Goal: Information Seeking & Learning: Check status

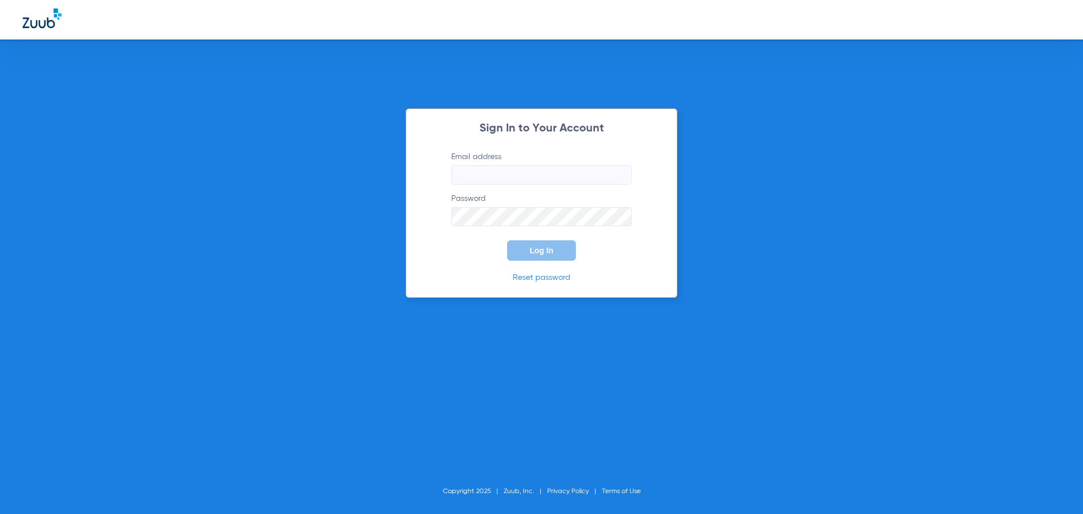
click at [562, 184] on form "Email address Password Log In" at bounding box center [541, 205] width 214 height 109
click at [562, 174] on input "Email address" at bounding box center [541, 174] width 180 height 19
type input "[EMAIL_ADDRESS][DOMAIN_NAME]"
click at [507, 240] on button "Log In" at bounding box center [541, 250] width 69 height 20
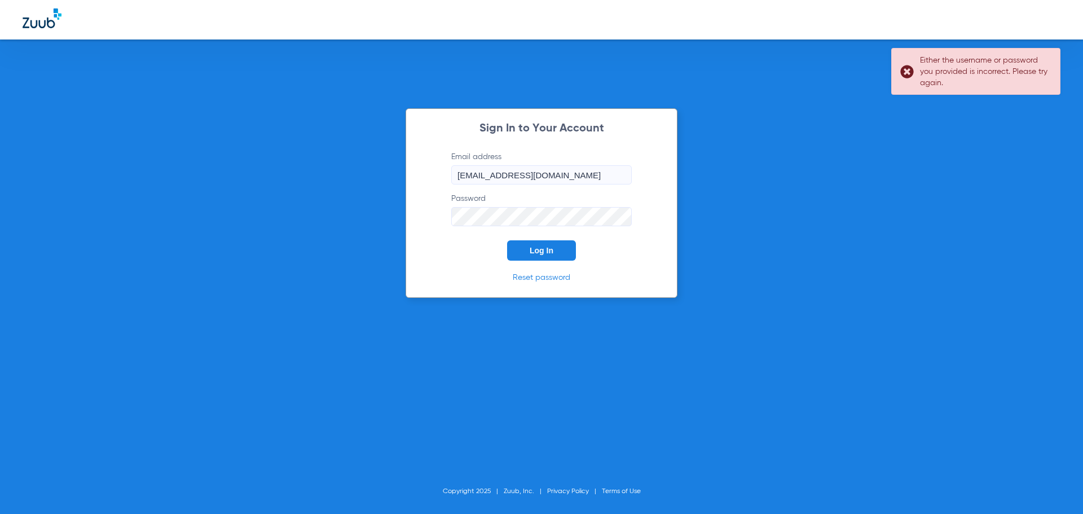
click at [440, 218] on form "Email address [EMAIL_ADDRESS][DOMAIN_NAME] Password Log In" at bounding box center [541, 205] width 214 height 109
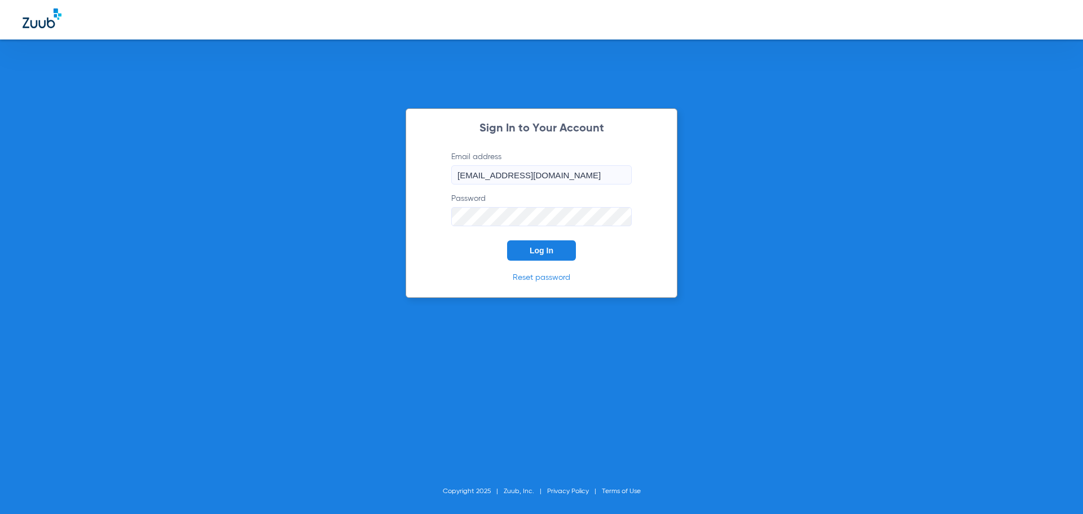
click at [507, 240] on button "Log In" at bounding box center [541, 250] width 69 height 20
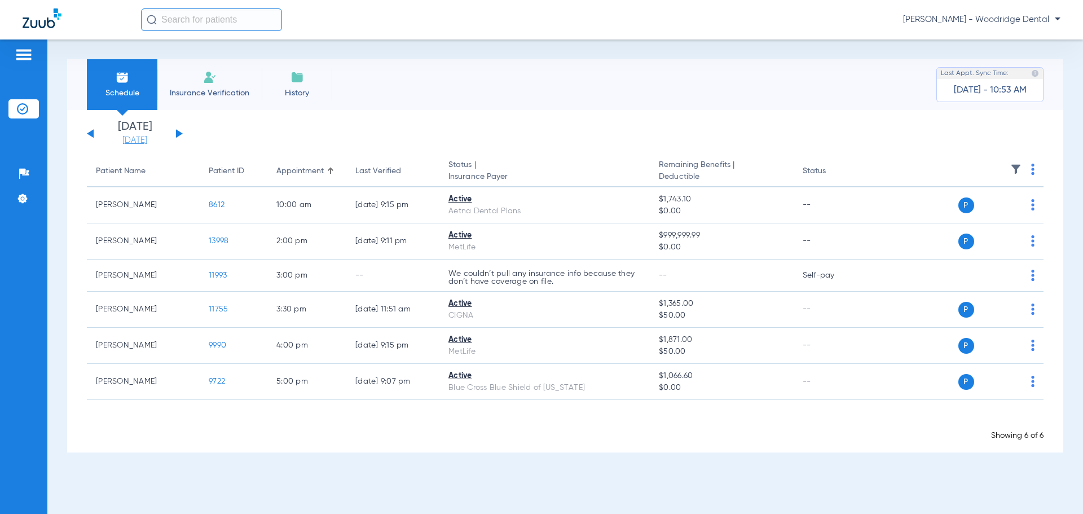
click at [130, 142] on link "[DATE]" at bounding box center [135, 140] width 68 height 11
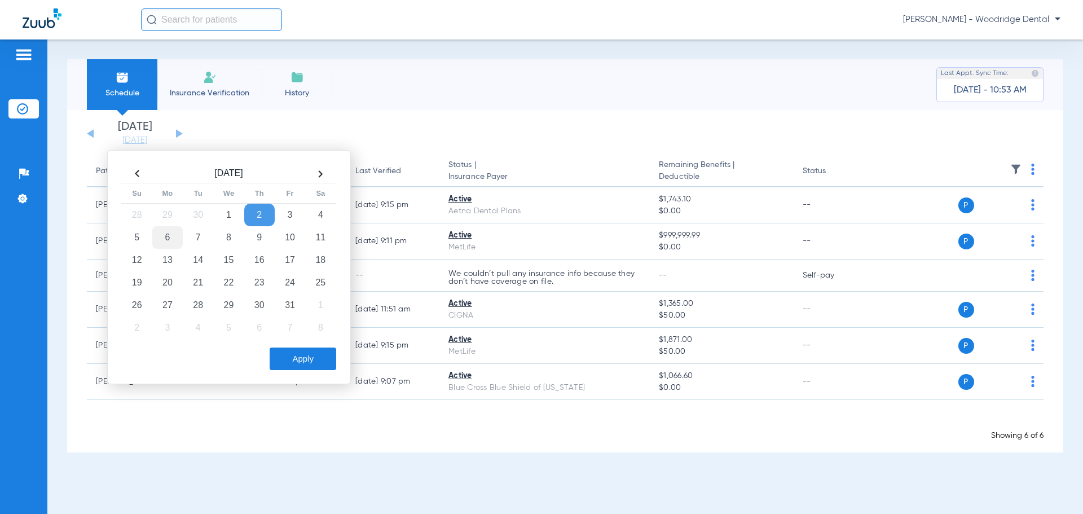
click at [163, 233] on td "6" at bounding box center [167, 237] width 30 height 23
click at [303, 362] on button "Apply" at bounding box center [303, 358] width 67 height 23
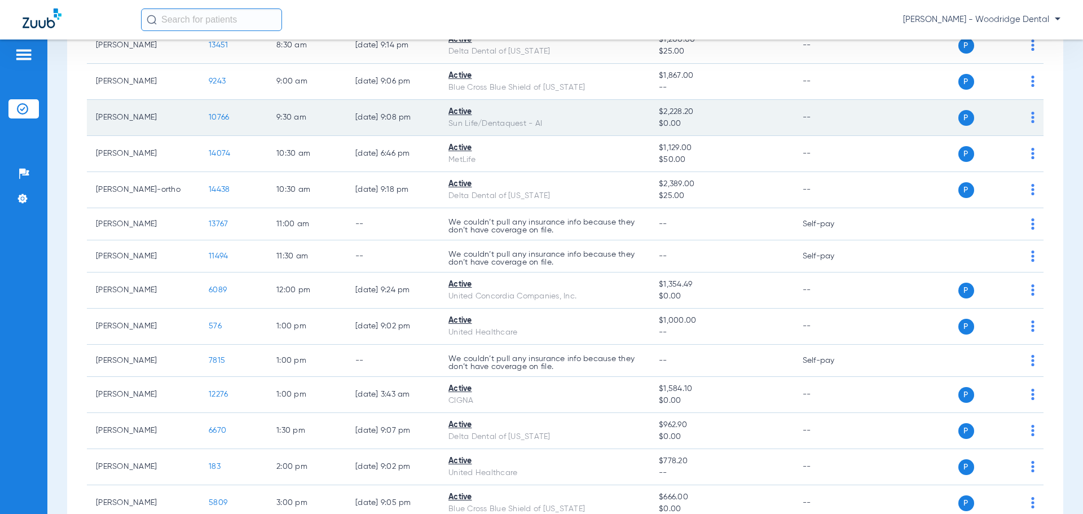
scroll to position [195, 0]
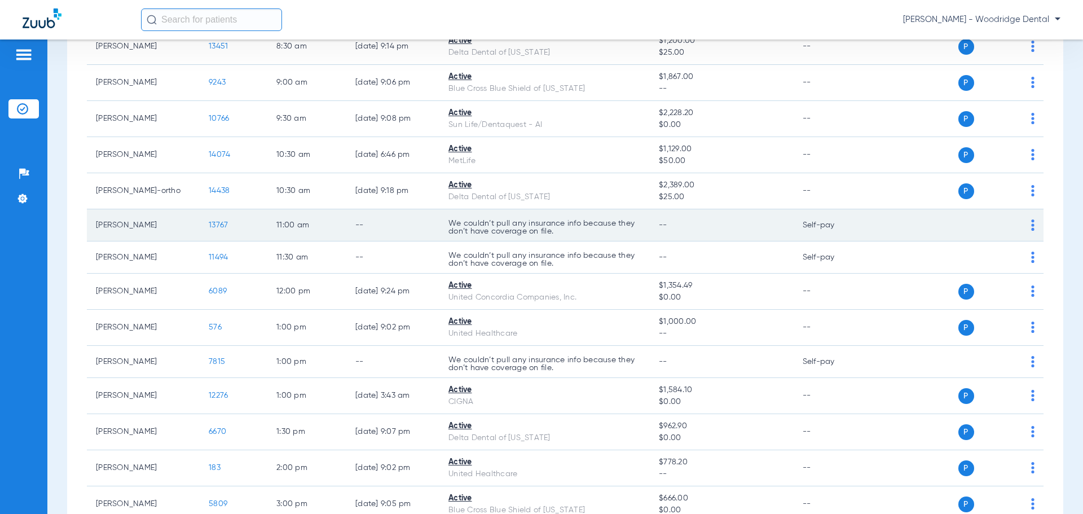
click at [216, 224] on span "13767" at bounding box center [218, 225] width 19 height 8
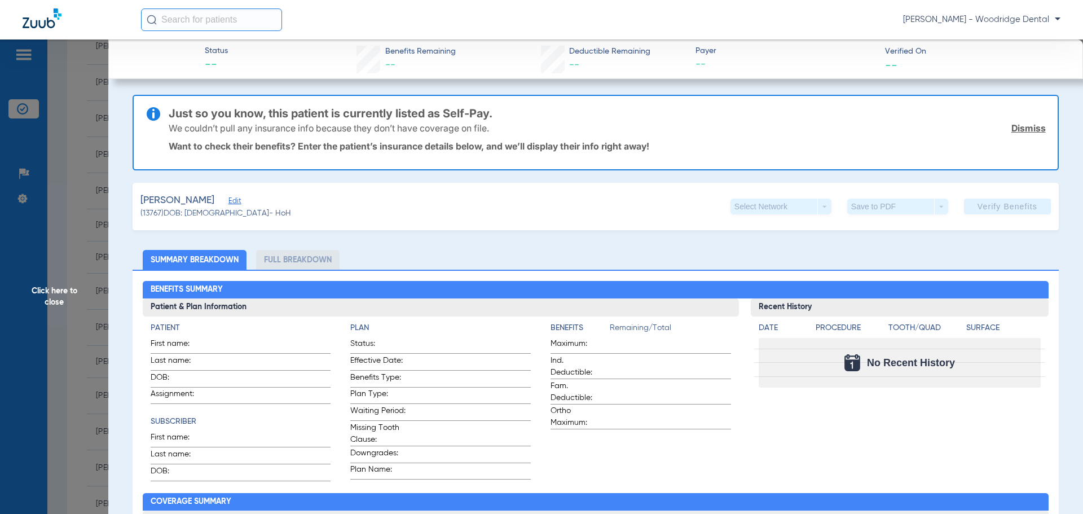
click at [50, 299] on span "Click here to close" at bounding box center [54, 296] width 108 height 514
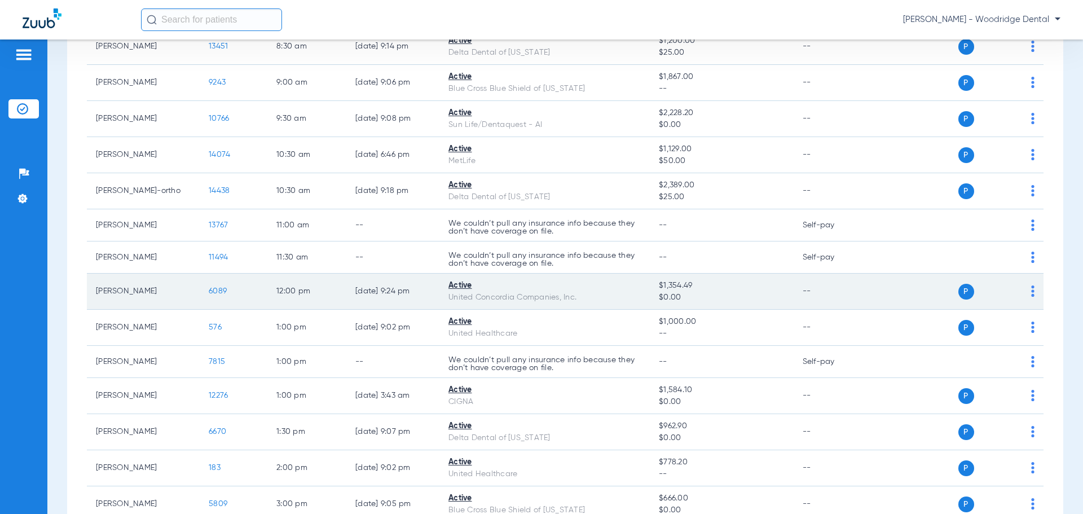
scroll to position [82, 0]
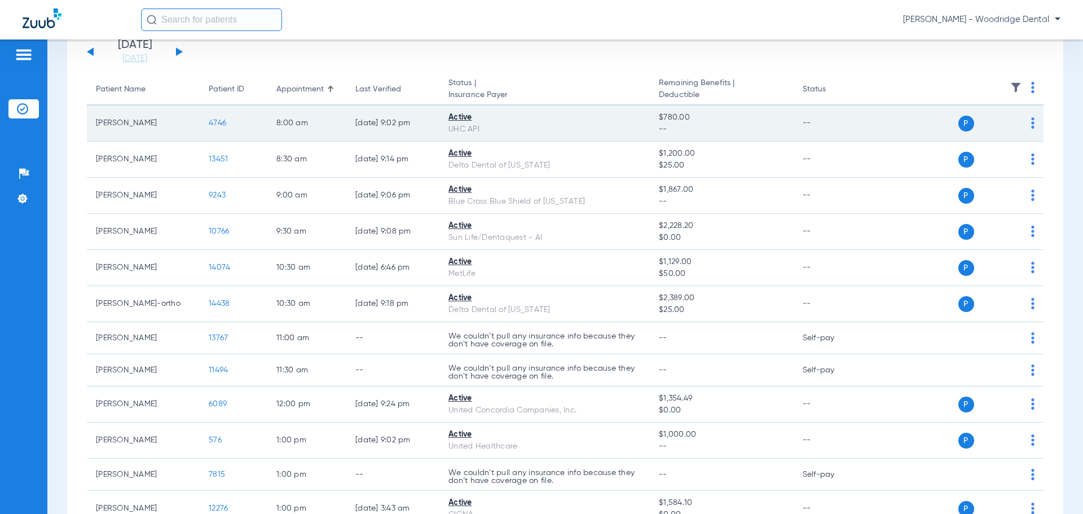
click at [218, 125] on span "4746" at bounding box center [217, 123] width 17 height 8
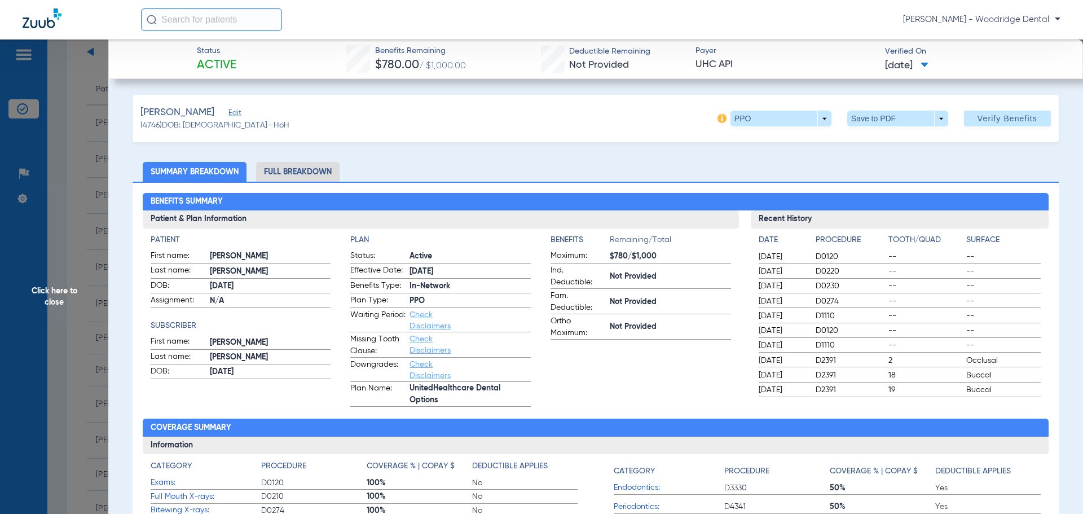
click at [281, 167] on li "Full Breakdown" at bounding box center [297, 172] width 83 height 20
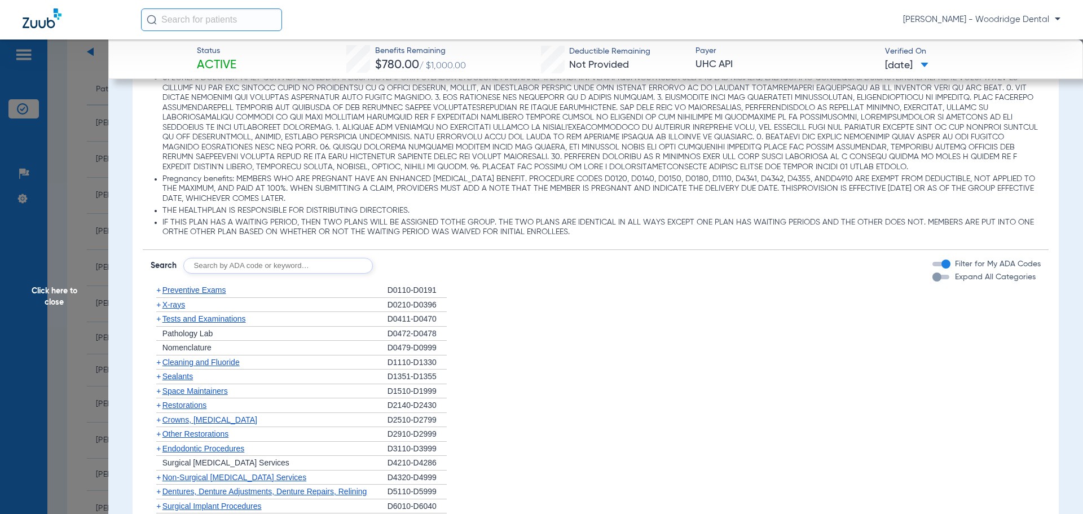
scroll to position [1015, 0]
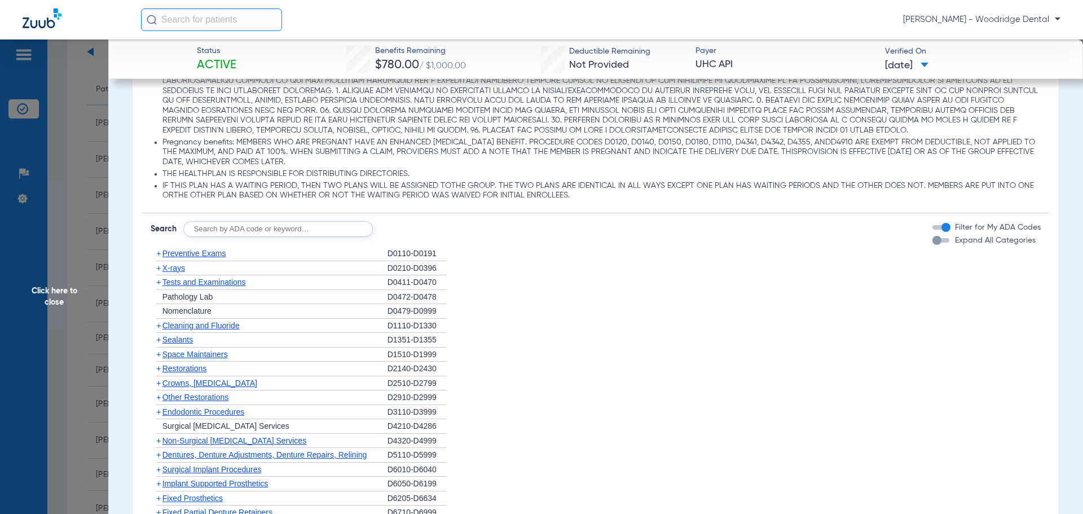
click at [245, 232] on input "text" at bounding box center [277, 229] width 189 height 16
type input "2991,7953,8090,9944"
click button "Search" at bounding box center [414, 229] width 45 height 16
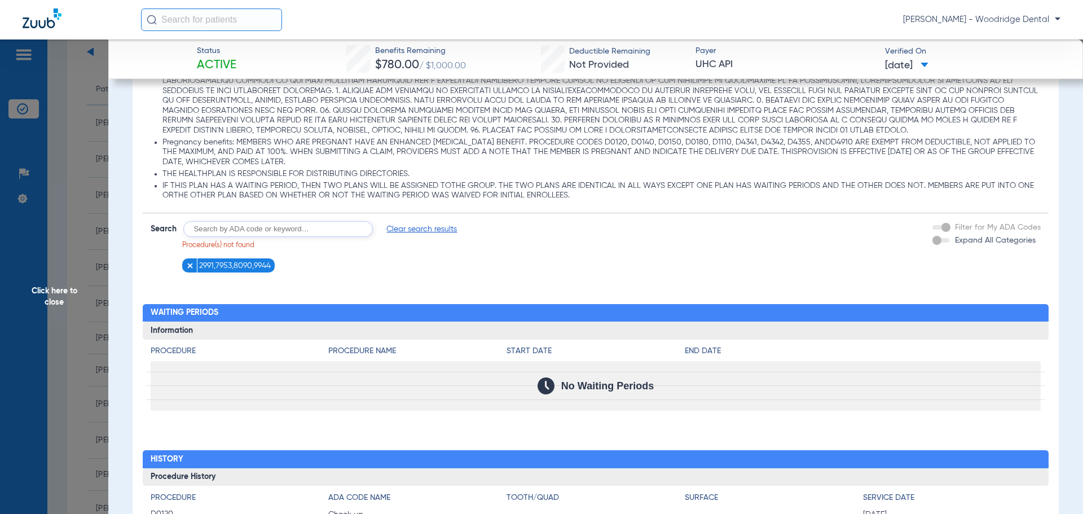
click at [430, 231] on span "Clear search results" at bounding box center [421, 228] width 70 height 11
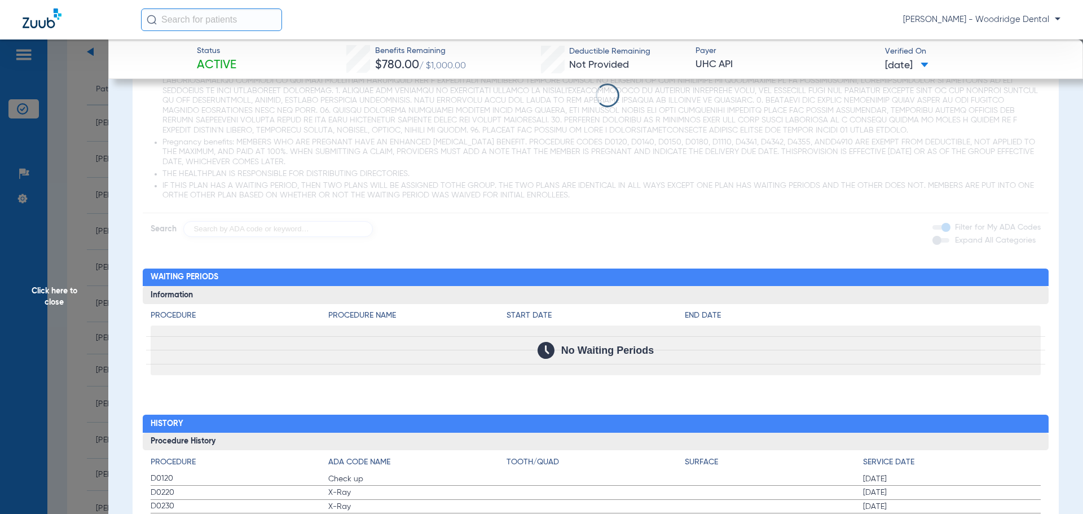
click at [304, 227] on app-loading-indicator at bounding box center [596, 95] width 906 height 283
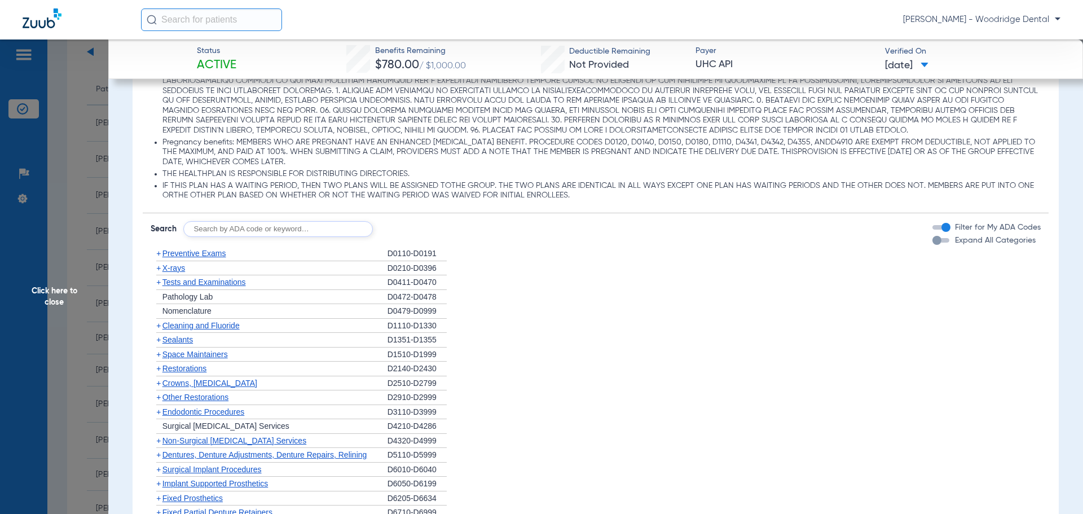
click at [303, 229] on input "text" at bounding box center [277, 229] width 189 height 16
type input "2991,7953,8090, 9944"
click button "Search" at bounding box center [414, 229] width 45 height 16
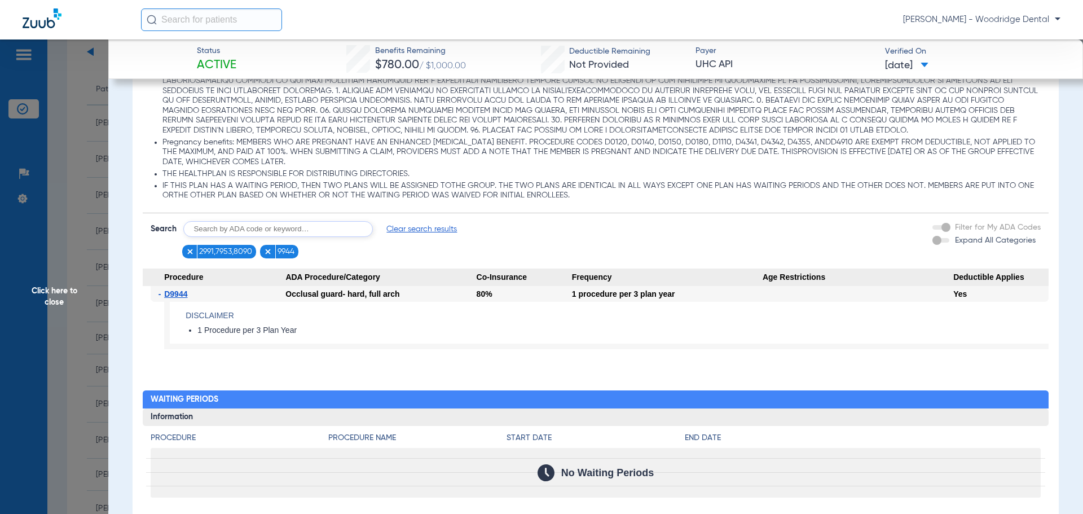
click at [188, 255] on img at bounding box center [190, 252] width 8 height 8
click at [221, 229] on input "text" at bounding box center [277, 229] width 189 height 16
type input "2991, 7953, 8090"
click at [418, 235] on button "Search" at bounding box center [414, 229] width 45 height 16
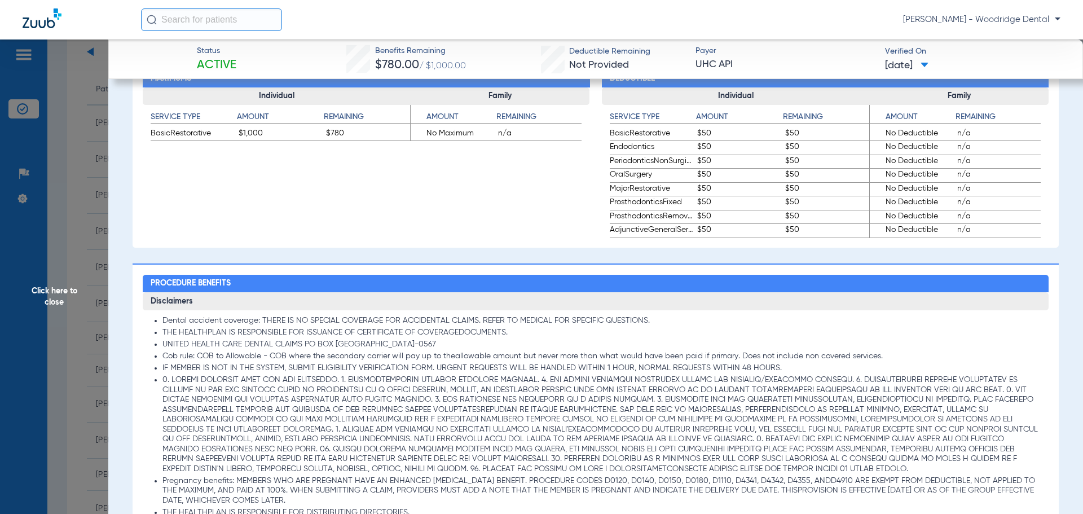
scroll to position [507, 0]
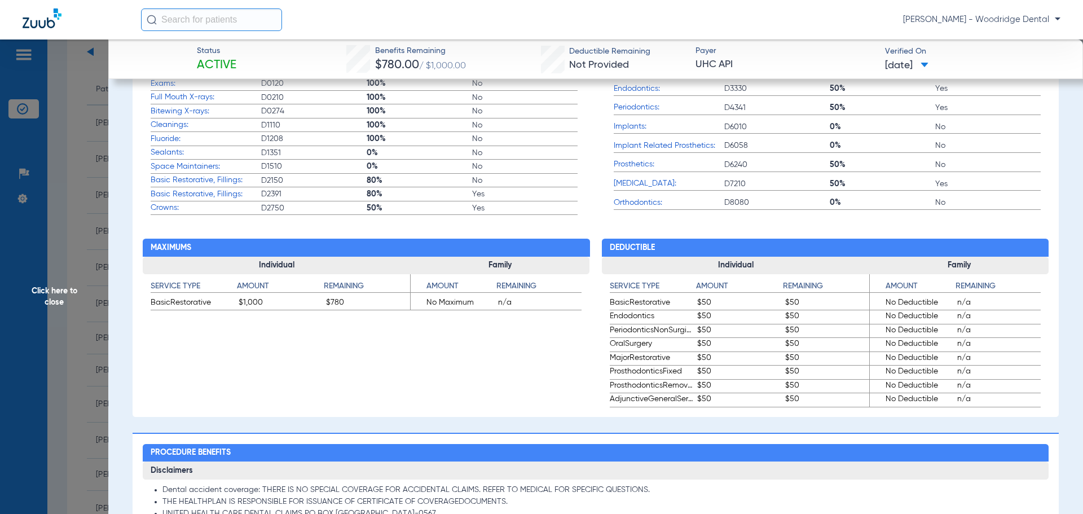
drag, startPoint x: 48, startPoint y: 286, endPoint x: 46, endPoint y: 294, distance: 7.5
click at [47, 286] on span "Click here to close" at bounding box center [54, 296] width 108 height 514
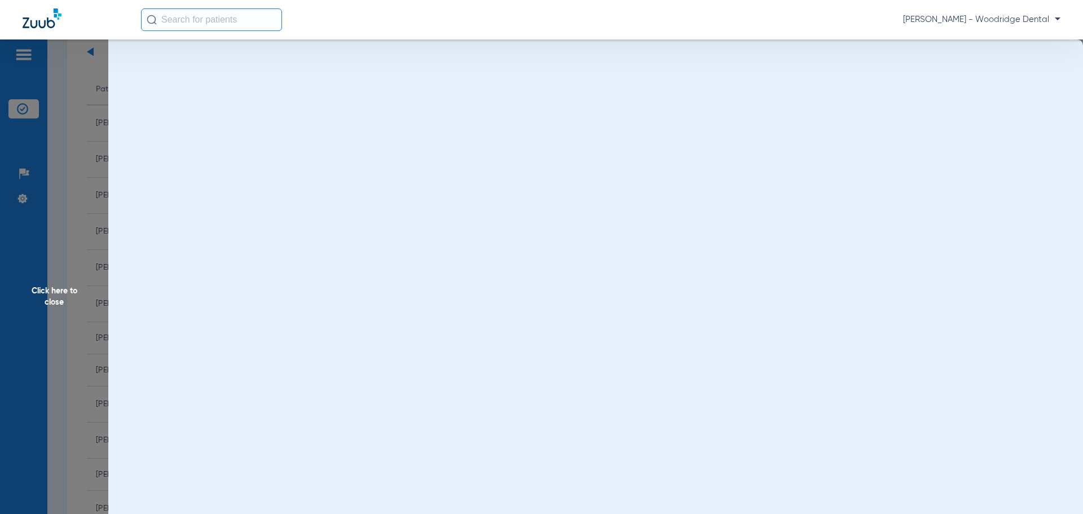
scroll to position [0, 0]
click at [46, 294] on span "Click here to close" at bounding box center [54, 296] width 108 height 514
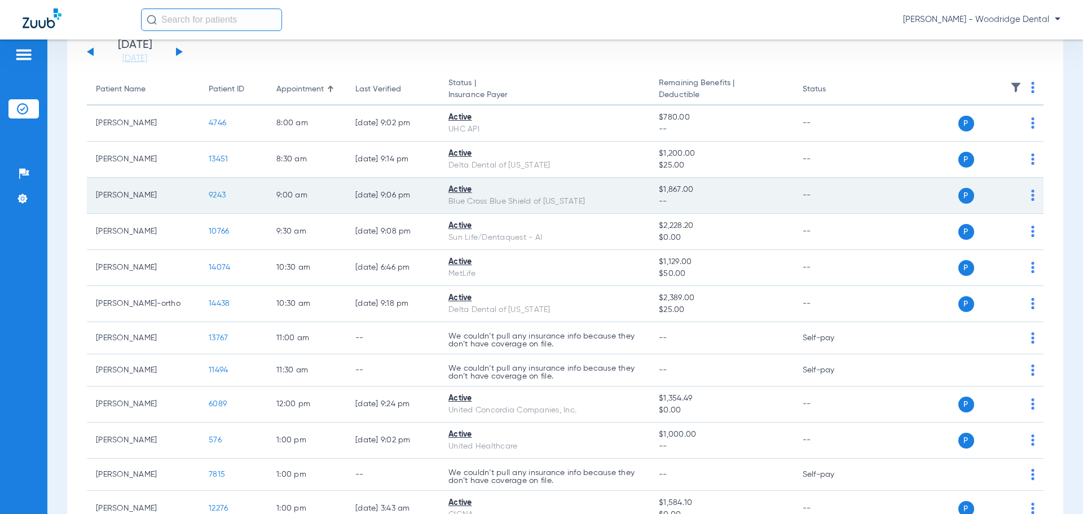
click at [222, 198] on span "9243" at bounding box center [217, 195] width 17 height 8
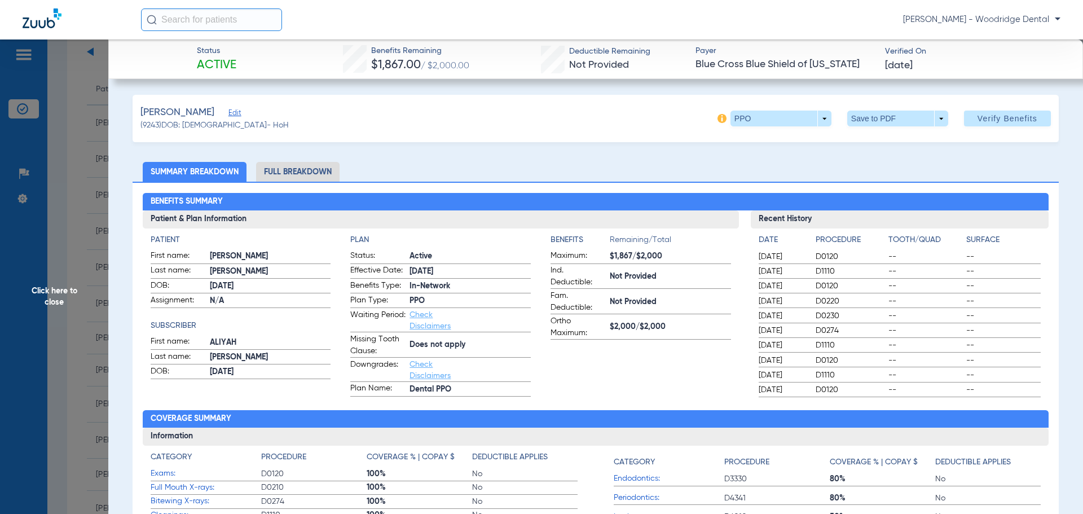
click at [303, 178] on li "Full Breakdown" at bounding box center [297, 172] width 83 height 20
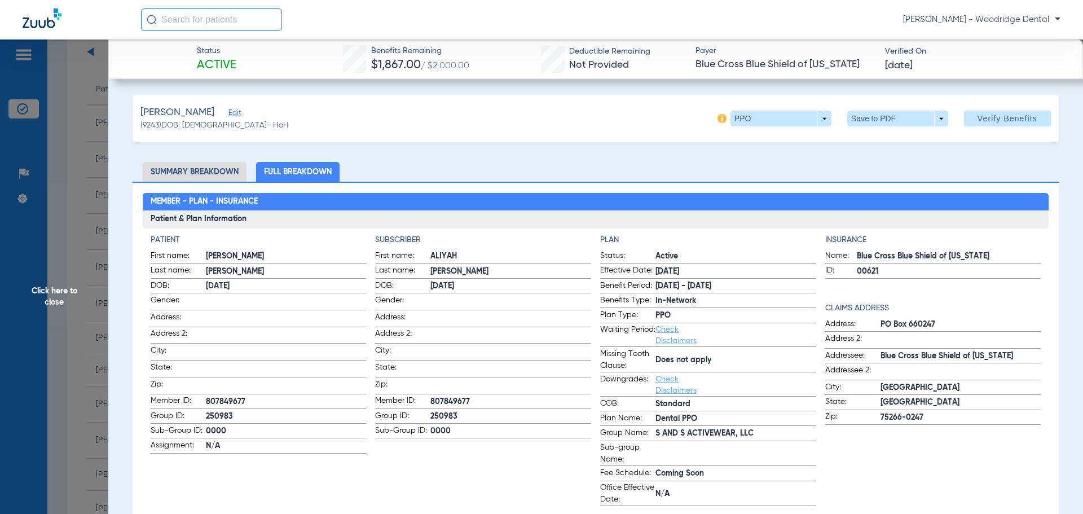
click at [924, 327] on span "PO Box 660247" at bounding box center [960, 325] width 161 height 12
copy span "660247"
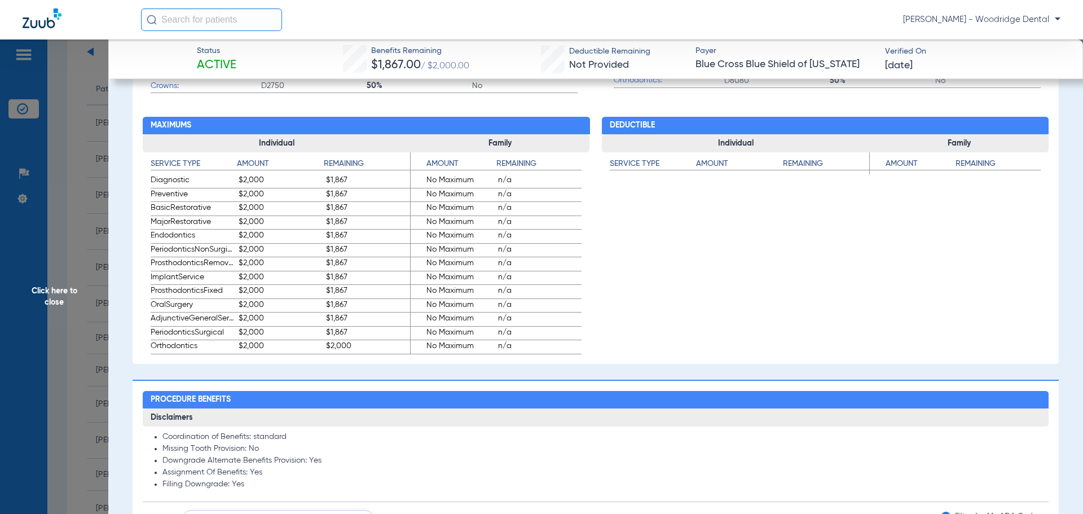
scroll to position [846, 0]
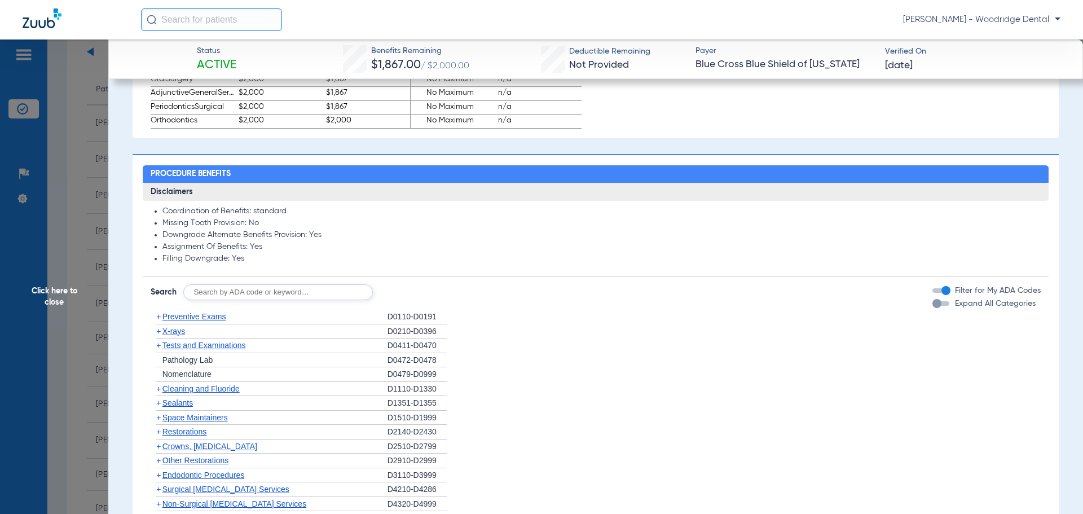
click at [281, 290] on input "text" at bounding box center [277, 292] width 189 height 16
type input "2991, 7953, 8090, 9944"
click button "Search" at bounding box center [414, 292] width 45 height 16
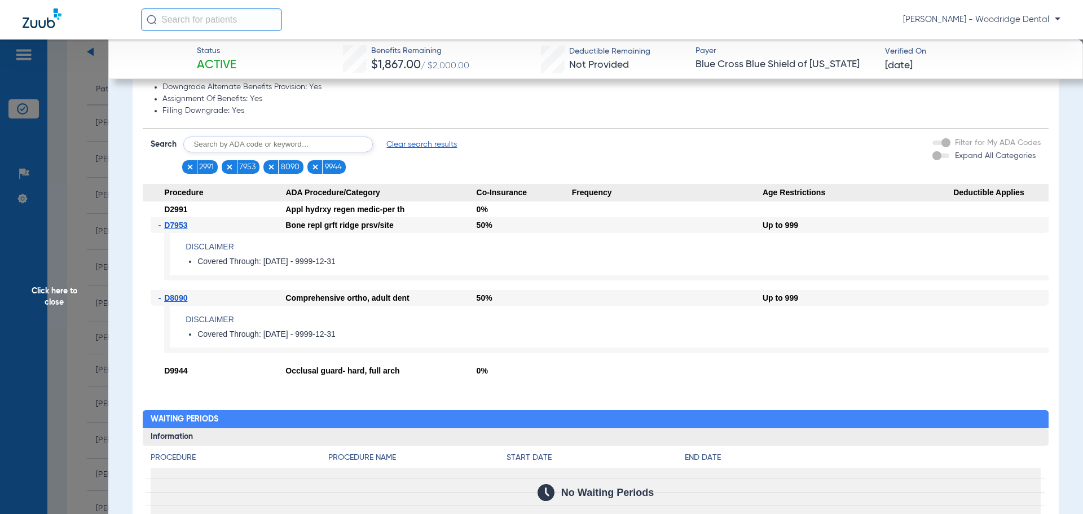
scroll to position [1015, 0]
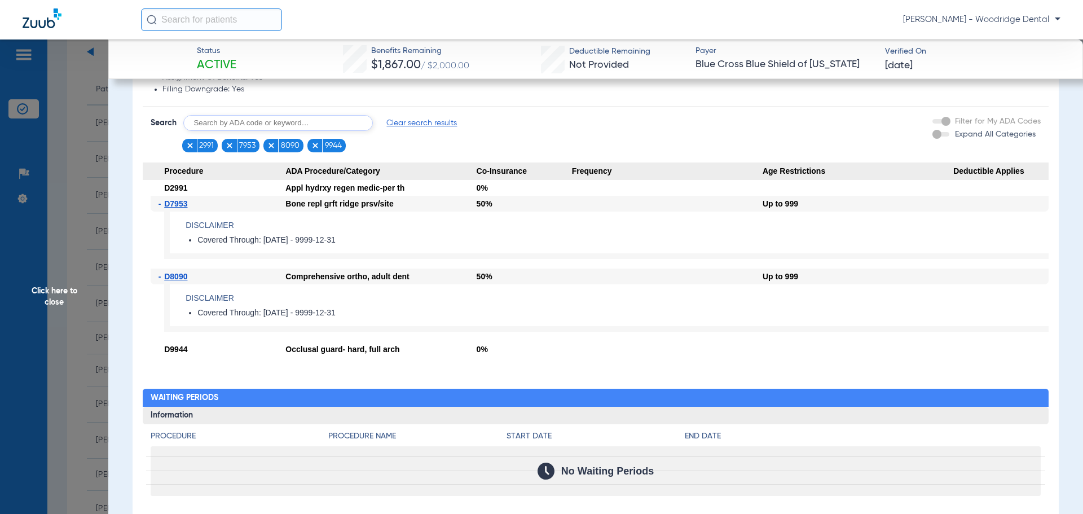
click at [43, 298] on span "Click here to close" at bounding box center [54, 296] width 108 height 514
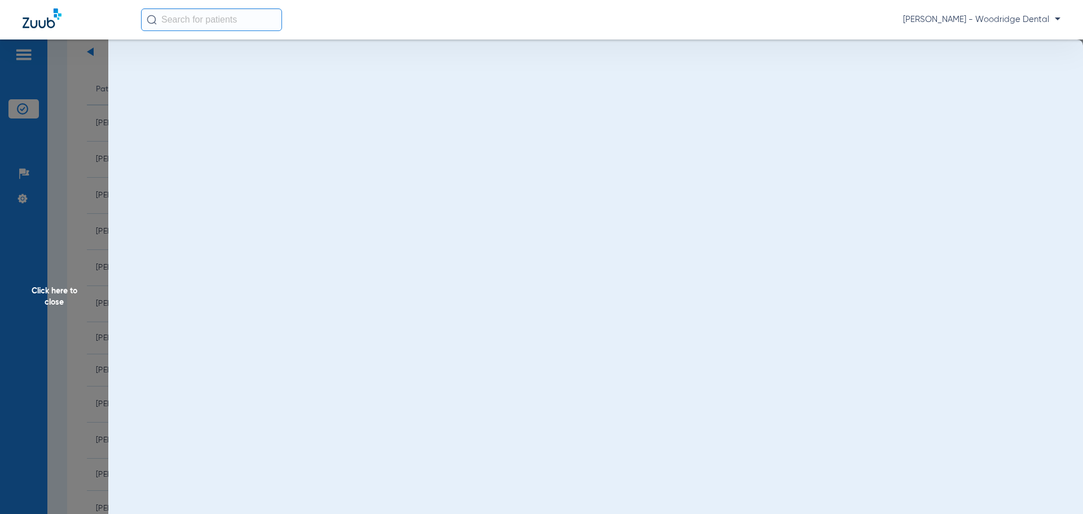
scroll to position [0, 0]
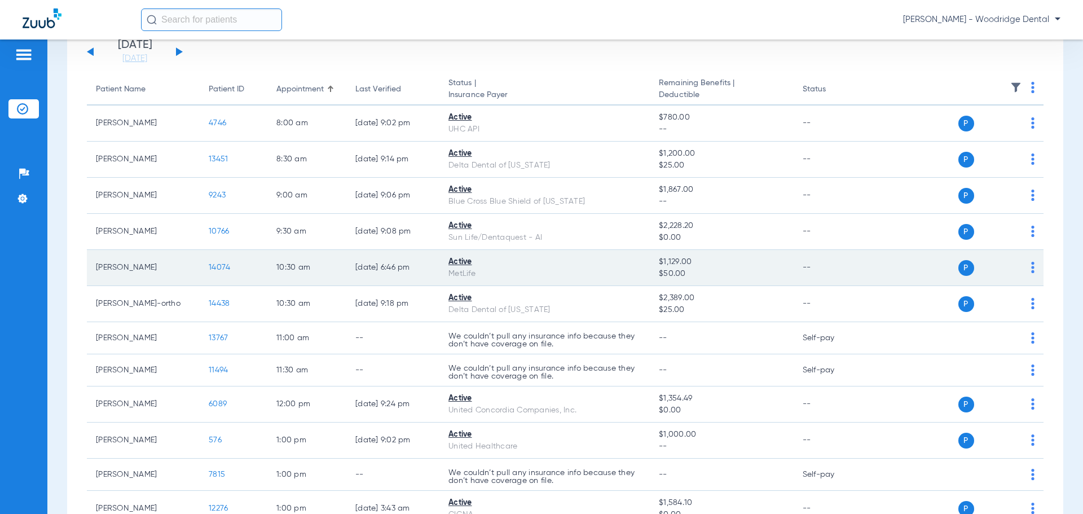
click at [214, 269] on span "14074" at bounding box center [219, 267] width 21 height 8
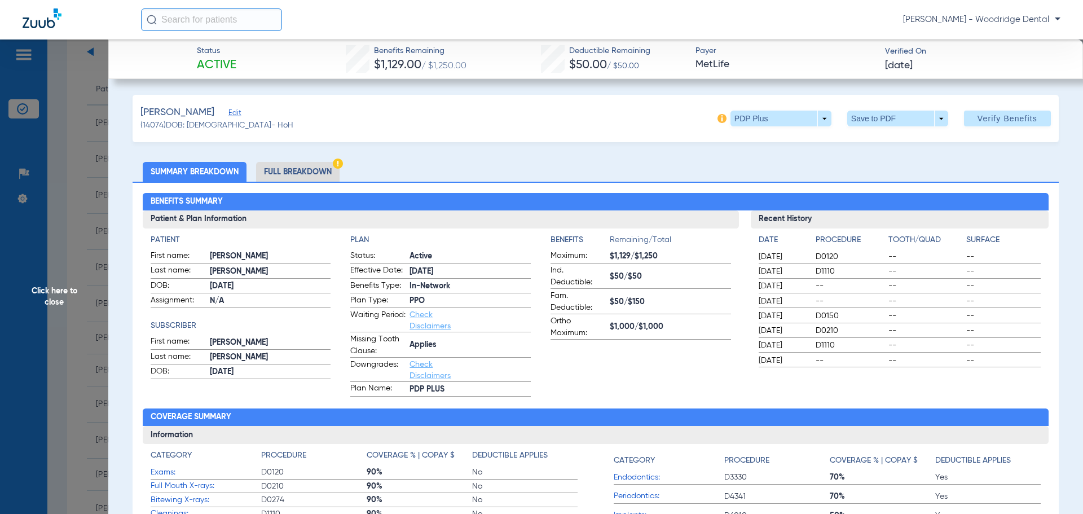
click at [289, 169] on li "Full Breakdown" at bounding box center [297, 172] width 83 height 20
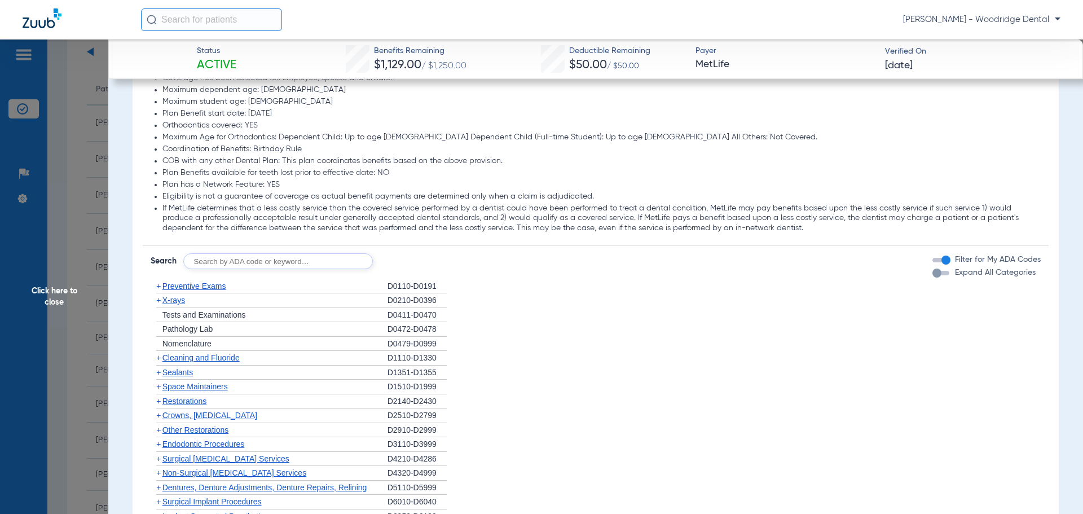
scroll to position [1241, 0]
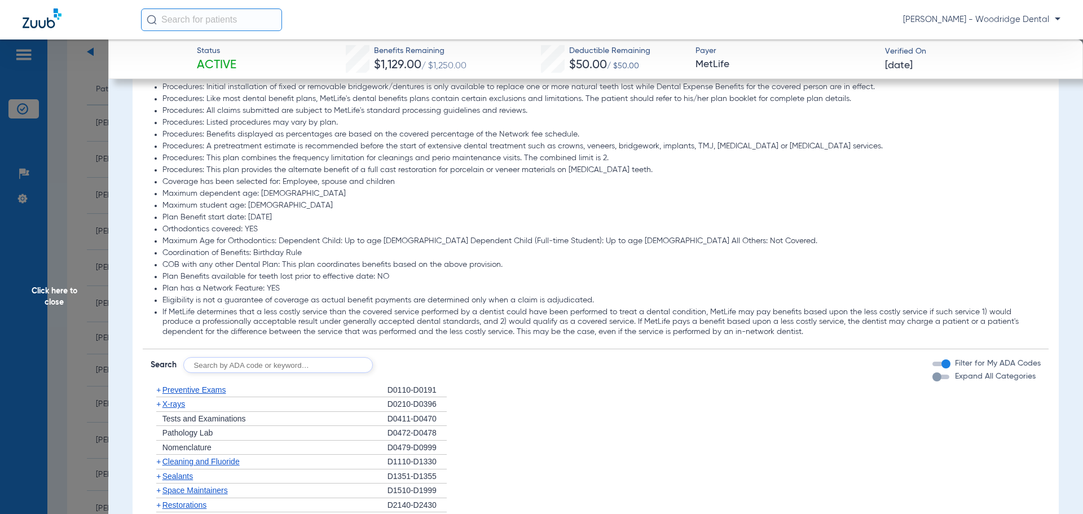
click at [258, 368] on input "text" at bounding box center [277, 365] width 189 height 16
type input "2991, 7953, 8090, 9944"
click button "Search" at bounding box center [414, 365] width 45 height 16
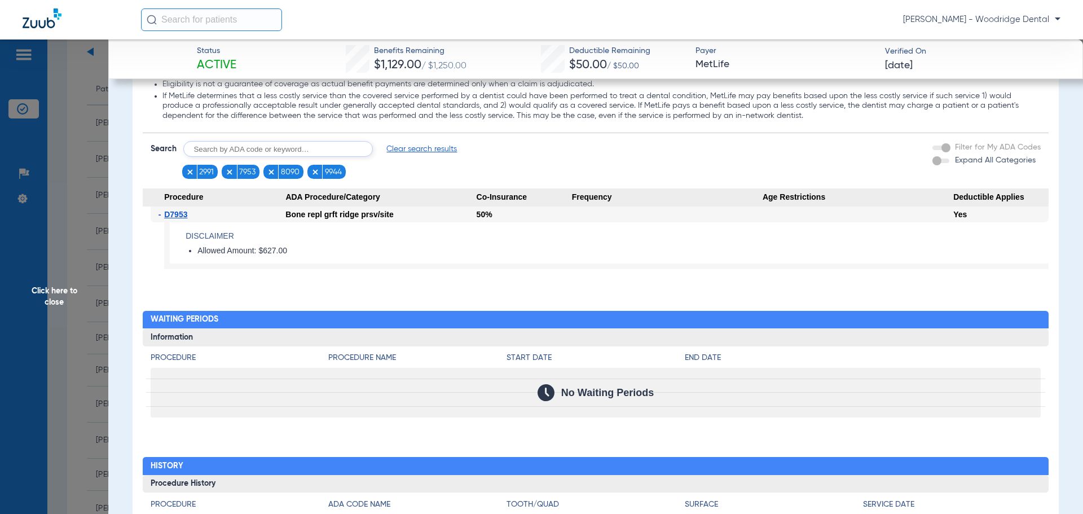
scroll to position [1466, 0]
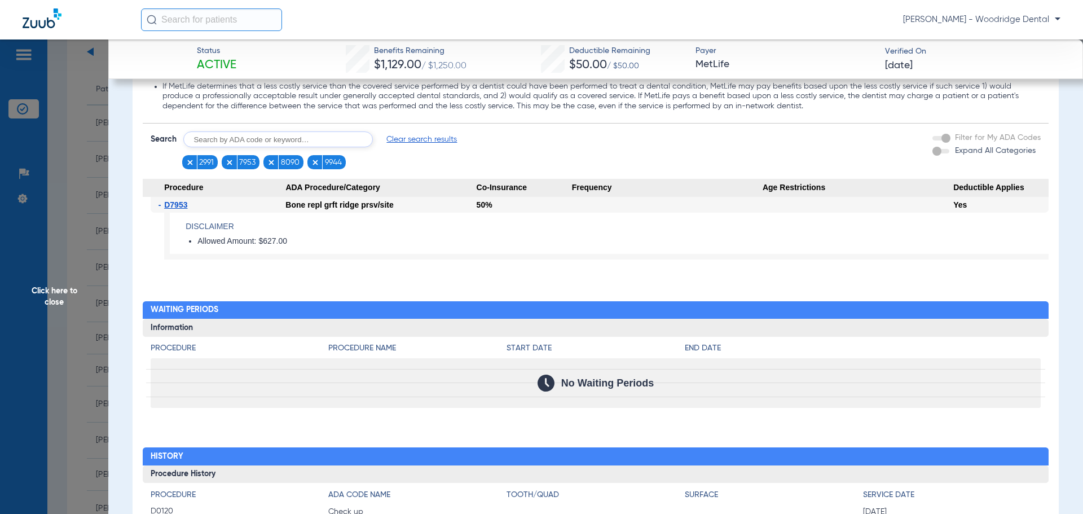
click at [54, 294] on span "Click here to close" at bounding box center [54, 296] width 108 height 514
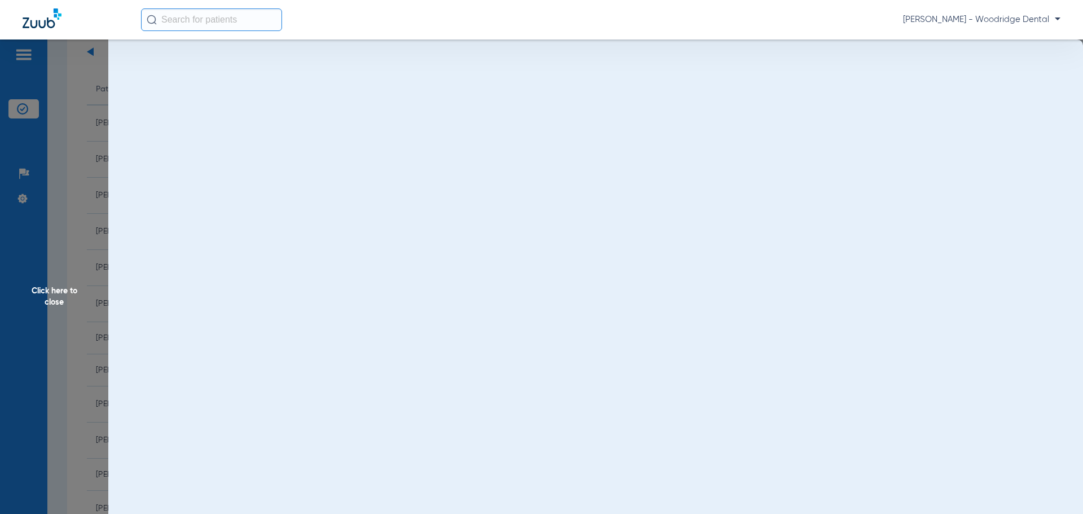
scroll to position [0, 0]
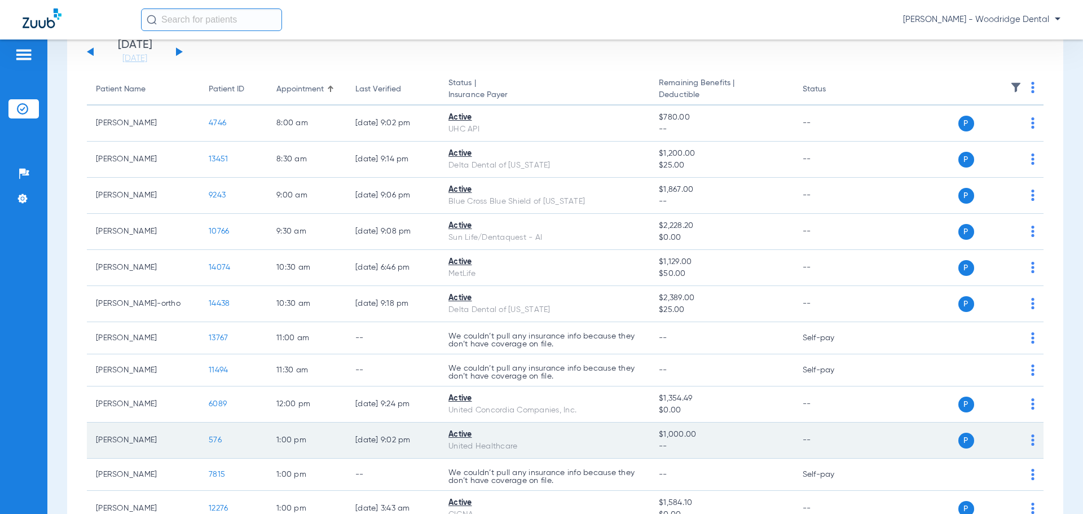
click at [214, 440] on span "576" at bounding box center [215, 440] width 13 height 8
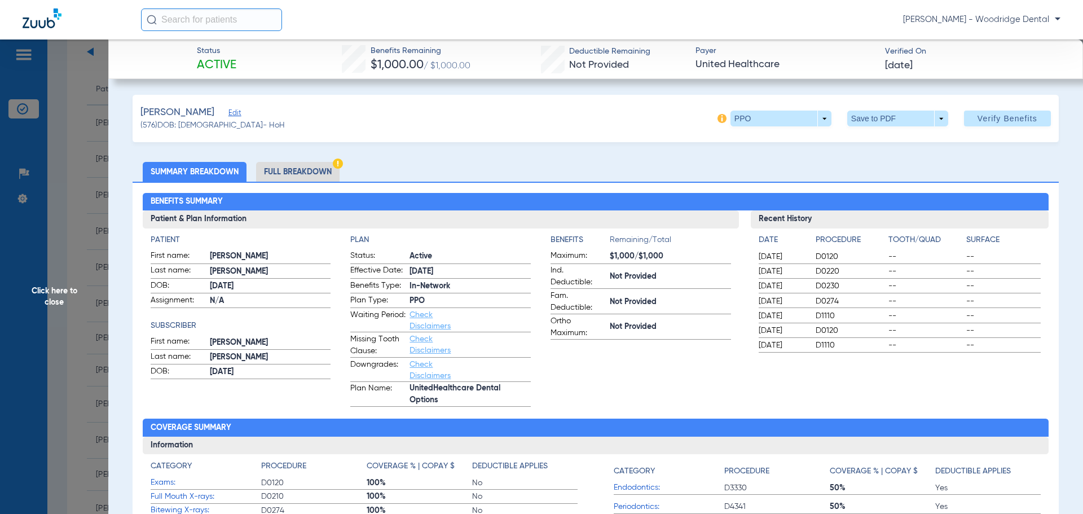
click at [277, 170] on li "Full Breakdown" at bounding box center [297, 172] width 83 height 20
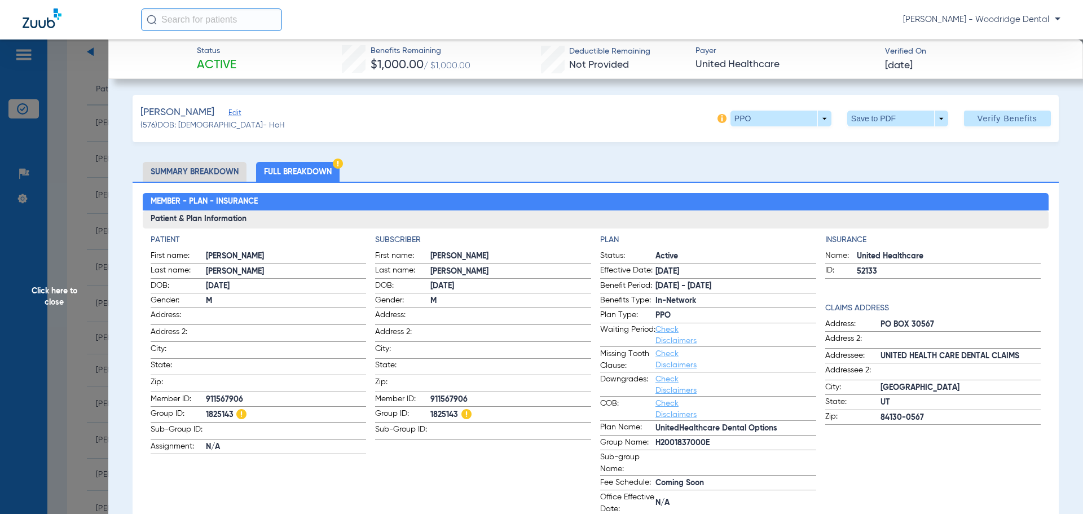
click at [442, 413] on span "1825143" at bounding box center [510, 415] width 161 height 14
copy span "1825143"
click at [920, 320] on span "PO BOX 30567" at bounding box center [960, 325] width 161 height 12
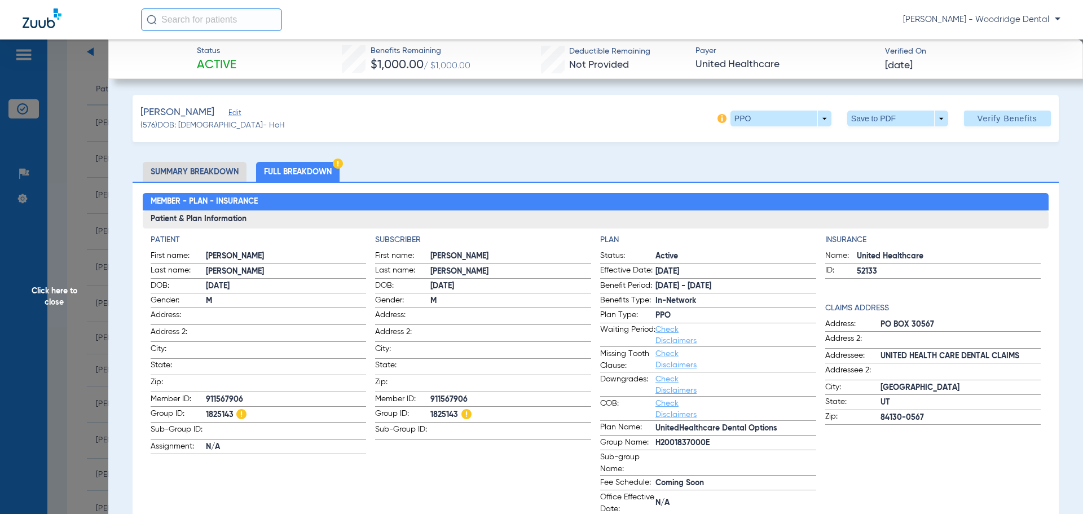
copy span "30567"
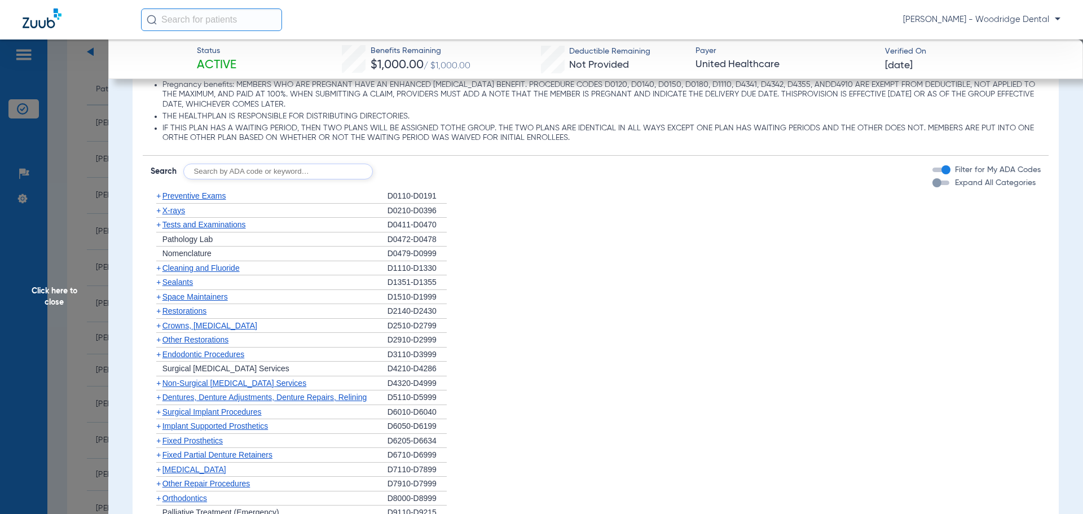
scroll to position [1071, 0]
click at [233, 175] on input "text" at bounding box center [277, 173] width 189 height 16
type input "2991, 7953, 8090, 9944"
click button "Search" at bounding box center [414, 173] width 45 height 16
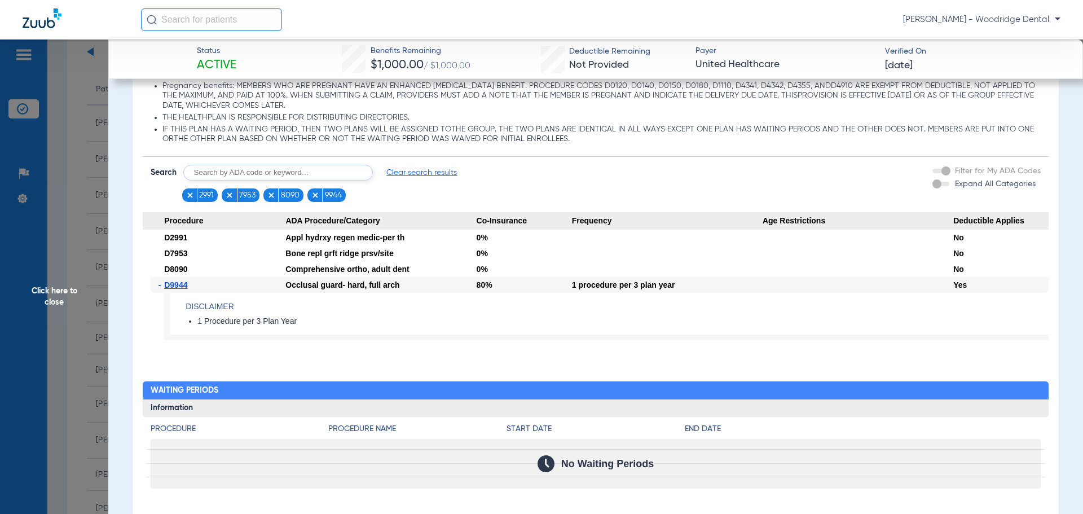
click at [64, 293] on span "Click here to close" at bounding box center [54, 296] width 108 height 514
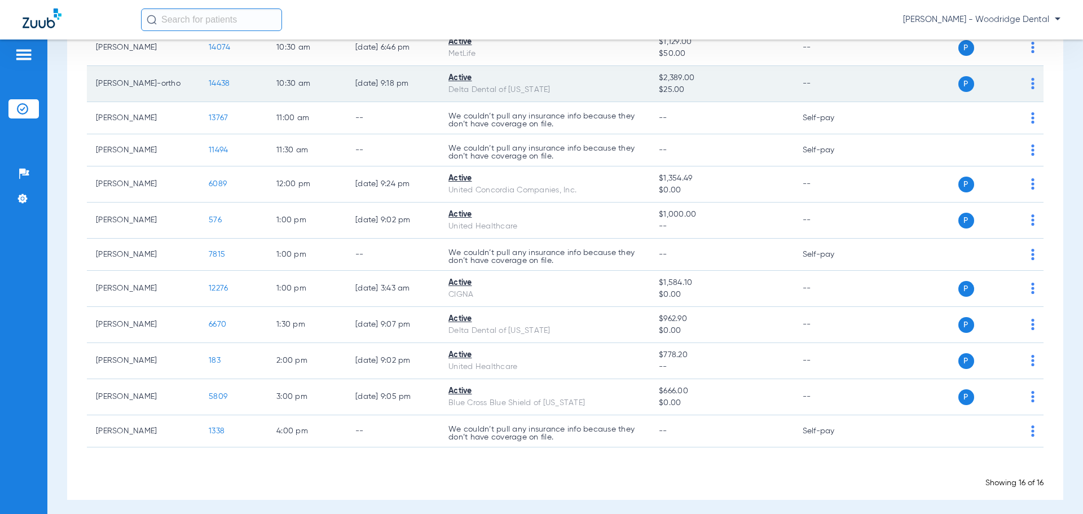
scroll to position [307, 0]
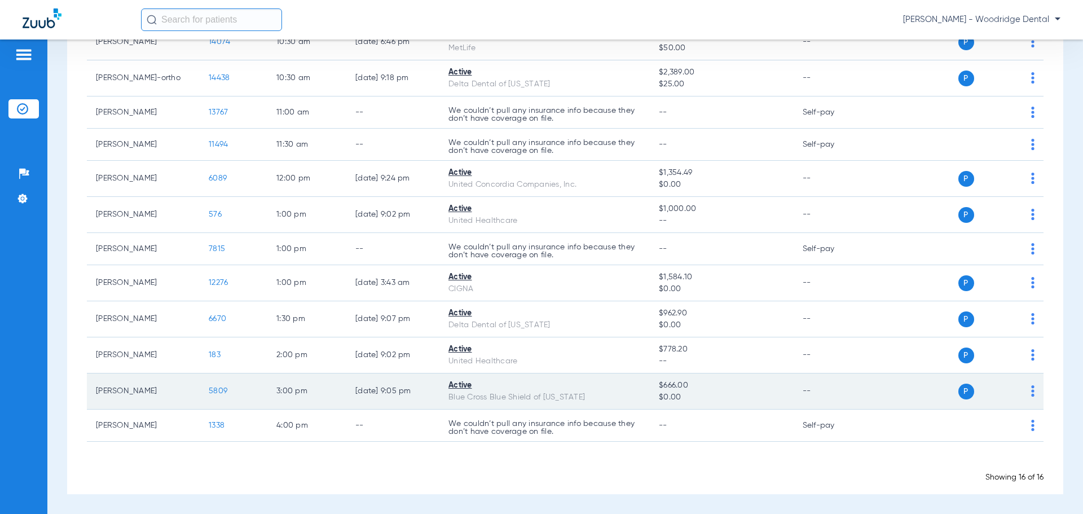
click at [211, 391] on span "5809" at bounding box center [218, 391] width 19 height 8
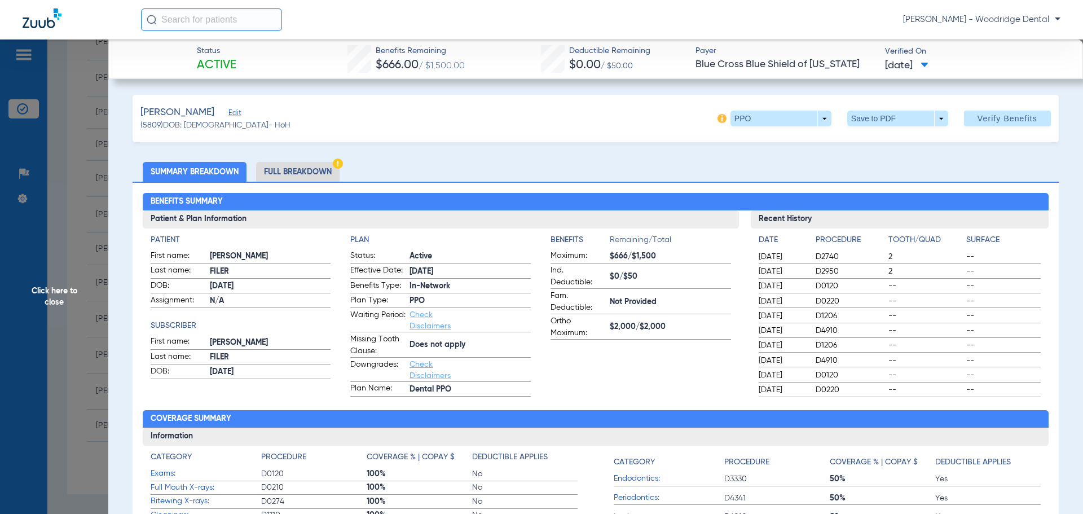
click at [315, 171] on li "Full Breakdown" at bounding box center [297, 172] width 83 height 20
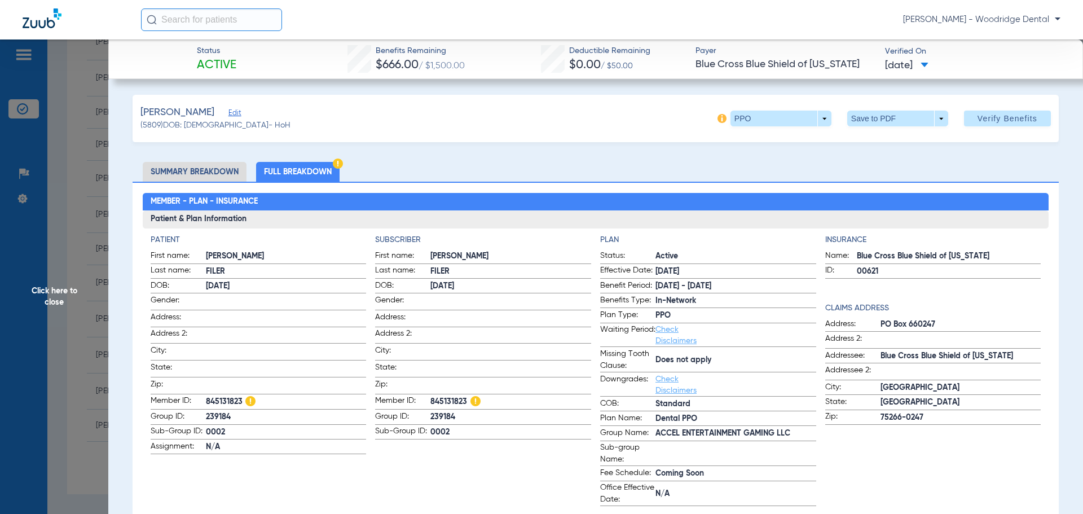
click at [445, 396] on span "845131823" at bounding box center [510, 402] width 161 height 14
copy span "845131823"
click at [925, 324] on span "PO Box 660247" at bounding box center [960, 325] width 161 height 12
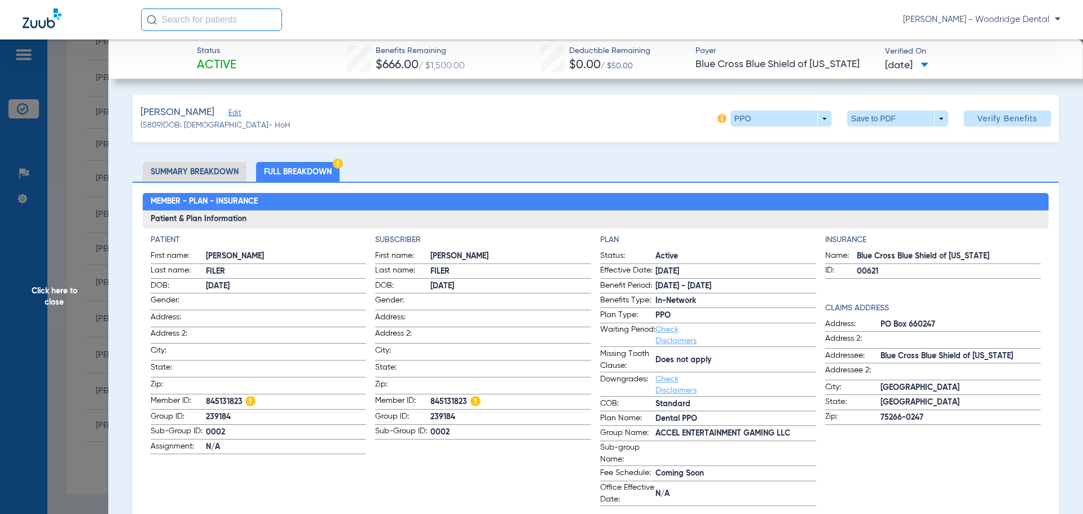
copy span "660247"
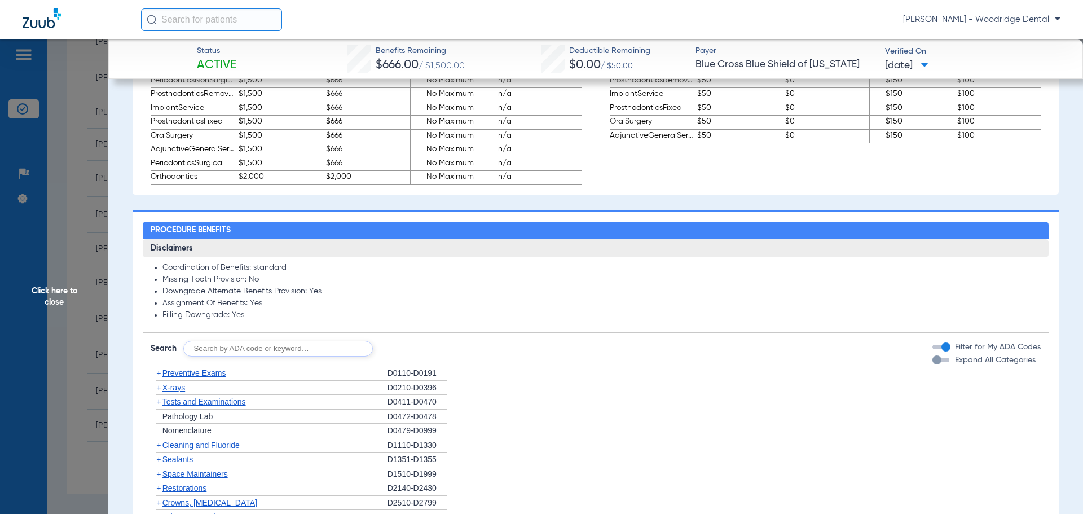
scroll to position [902, 0]
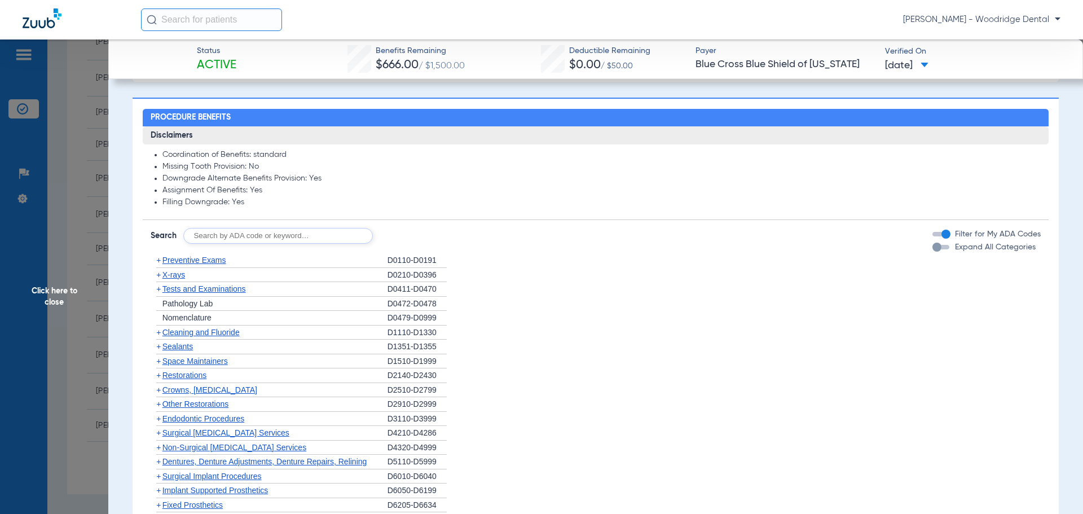
click at [270, 241] on input "text" at bounding box center [277, 236] width 189 height 16
type input "2991, 7953, 8090, 9944"
click button "Search" at bounding box center [414, 236] width 45 height 16
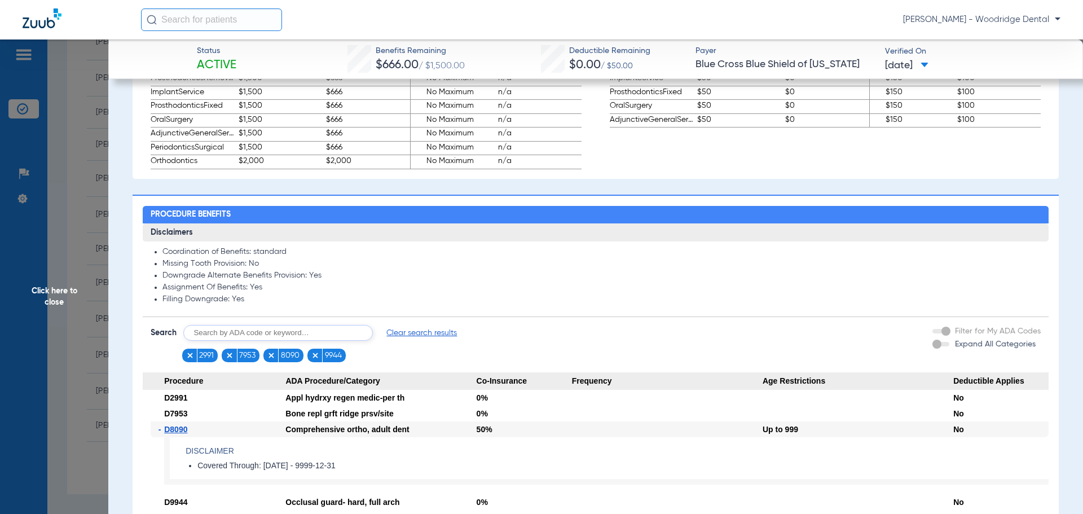
scroll to position [733, 0]
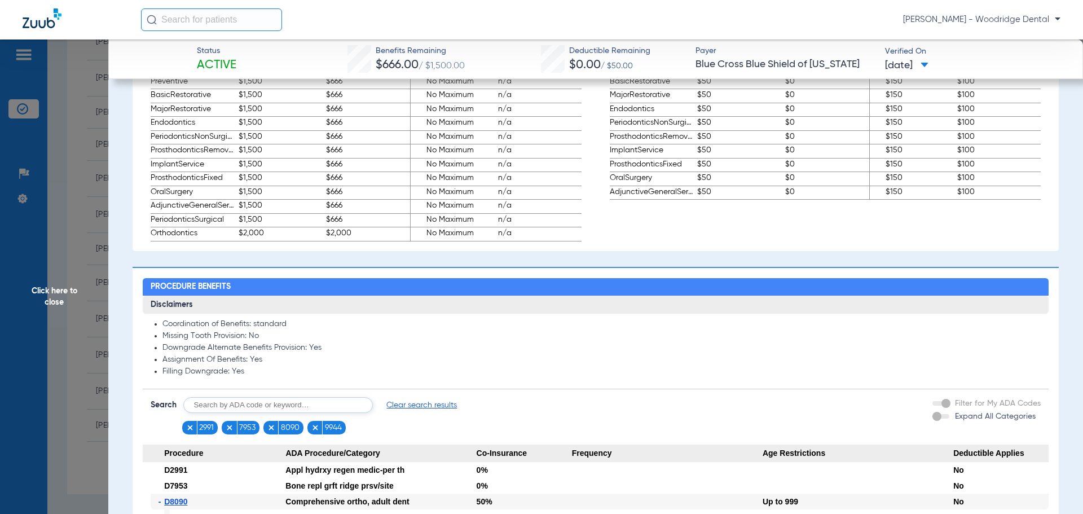
click at [428, 404] on span "Clear search results" at bounding box center [421, 404] width 70 height 11
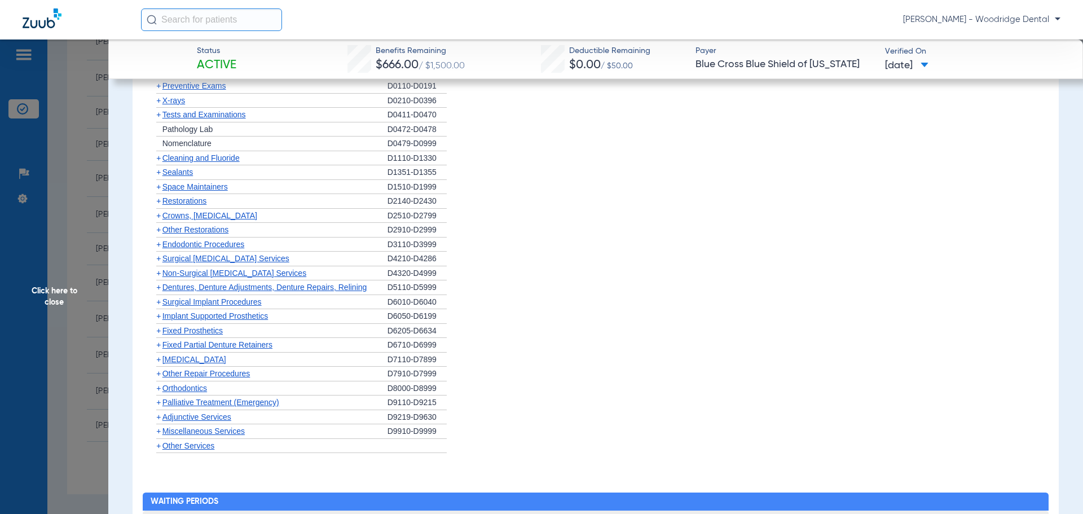
scroll to position [1184, 0]
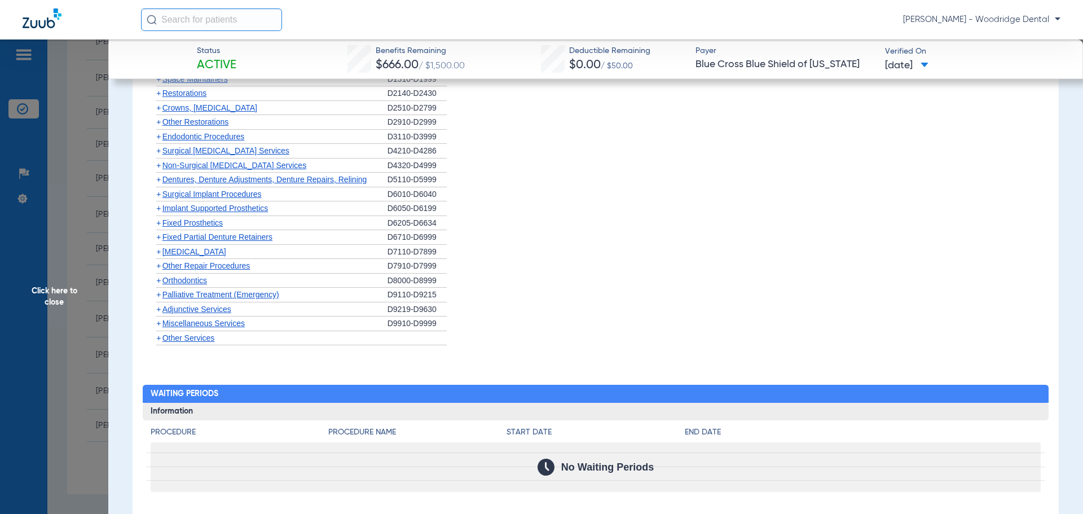
click at [157, 280] on span "+" at bounding box center [158, 280] width 5 height 9
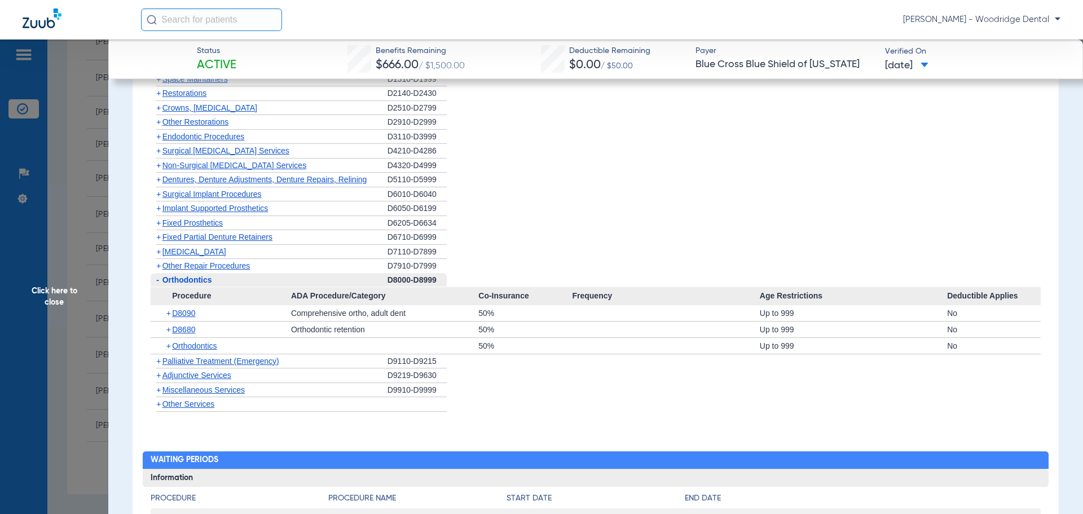
click at [157, 280] on span "-" at bounding box center [157, 279] width 3 height 9
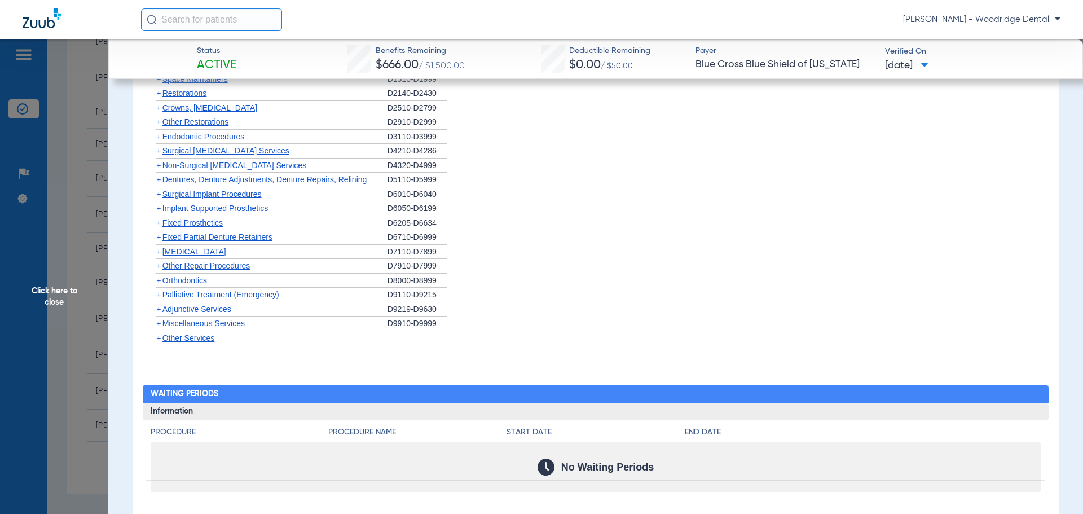
click at [60, 304] on span "Click here to close" at bounding box center [54, 296] width 108 height 514
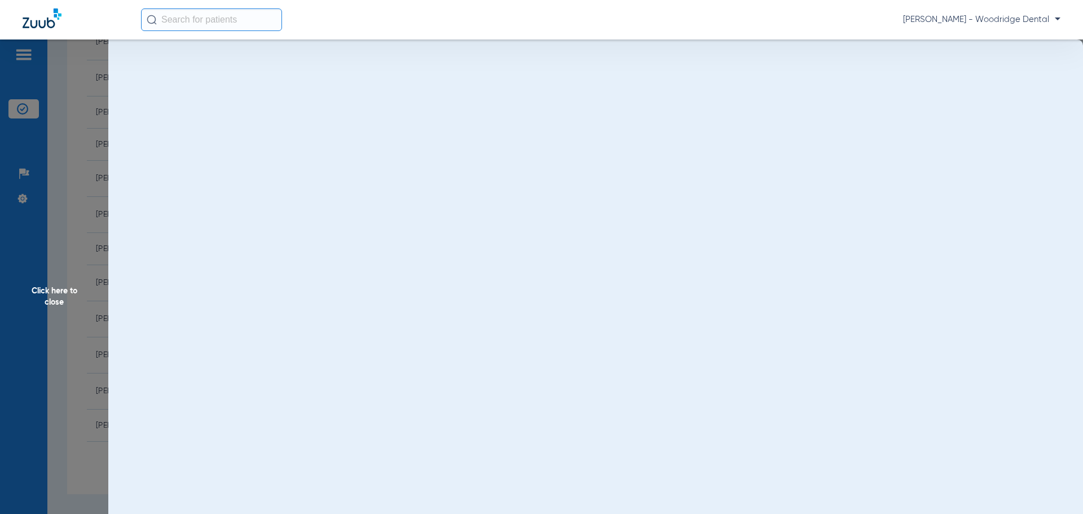
scroll to position [0, 0]
